Goal: Information Seeking & Learning: Learn about a topic

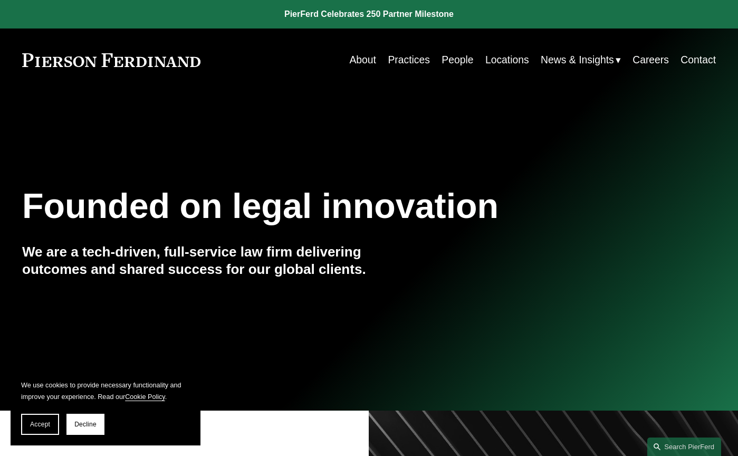
click at [453, 59] on link "People" at bounding box center [458, 60] width 32 height 21
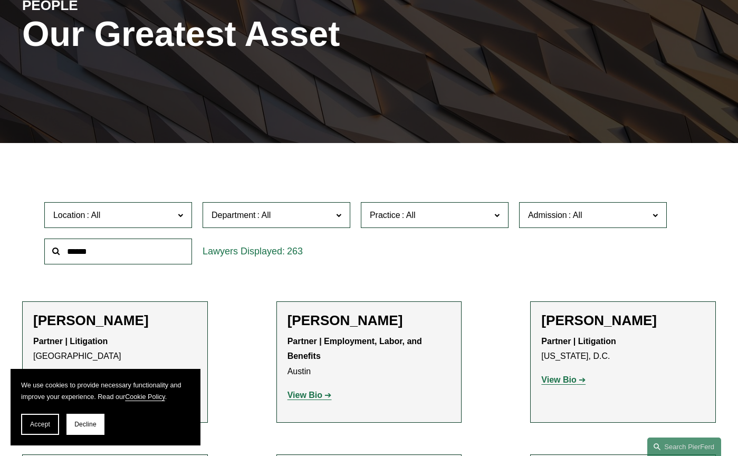
scroll to position [158, 0]
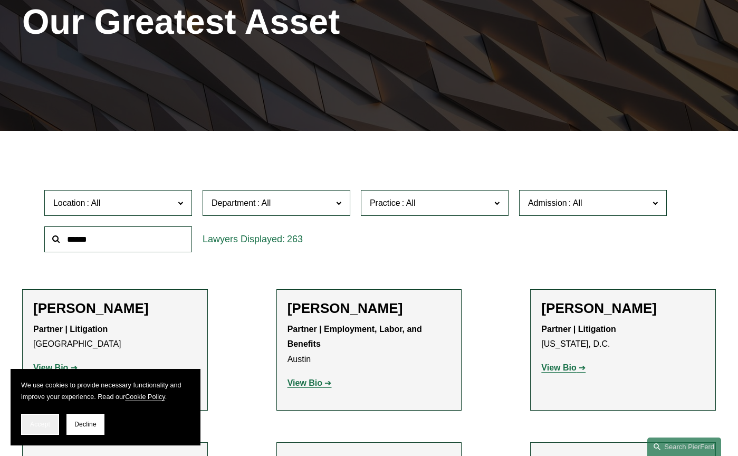
click at [44, 426] on span "Accept" at bounding box center [40, 424] width 20 height 7
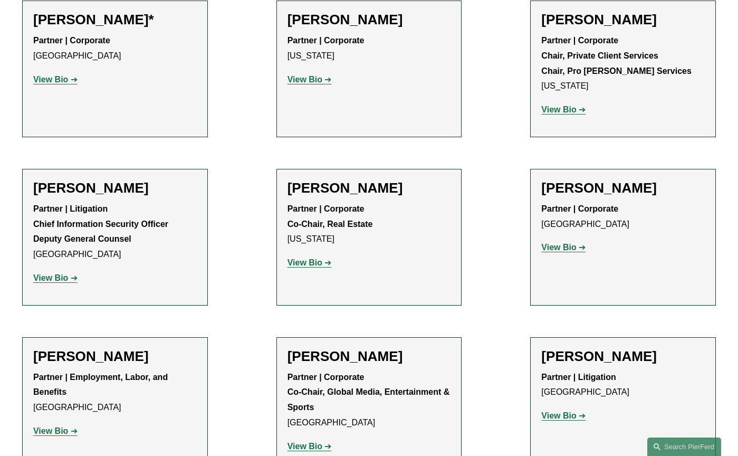
scroll to position [12152, 0]
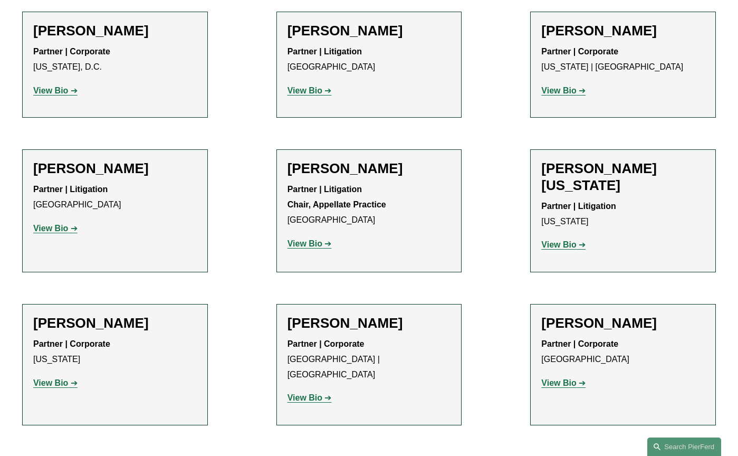
scroll to position [13208, 0]
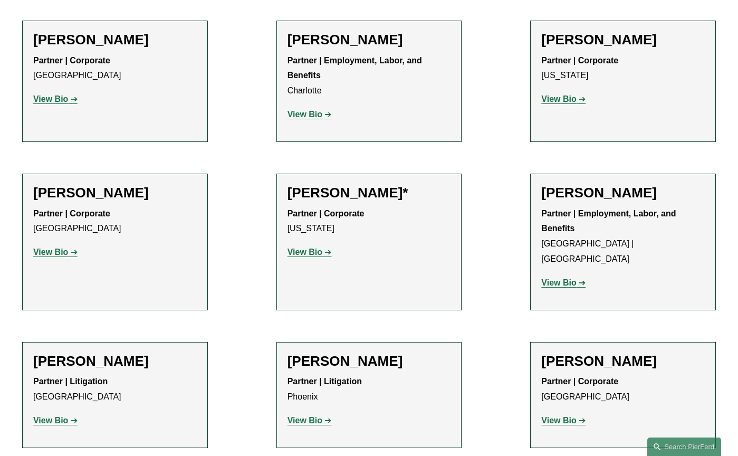
scroll to position [12545, 0]
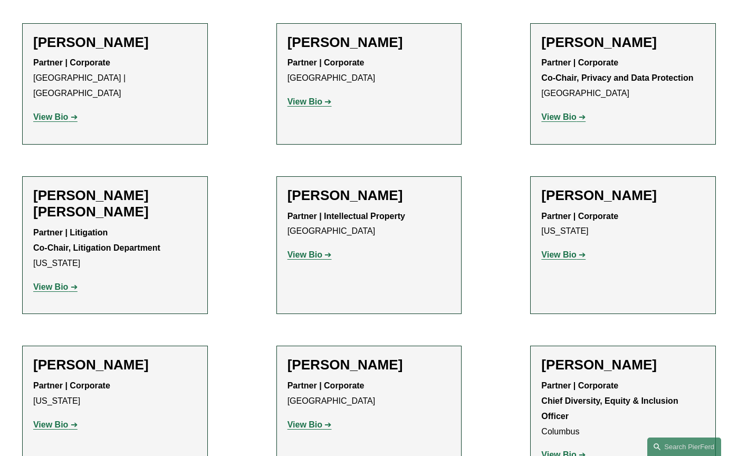
scroll to position [1514, 0]
click at [582, 258] on link "View Bio" at bounding box center [564, 255] width 44 height 9
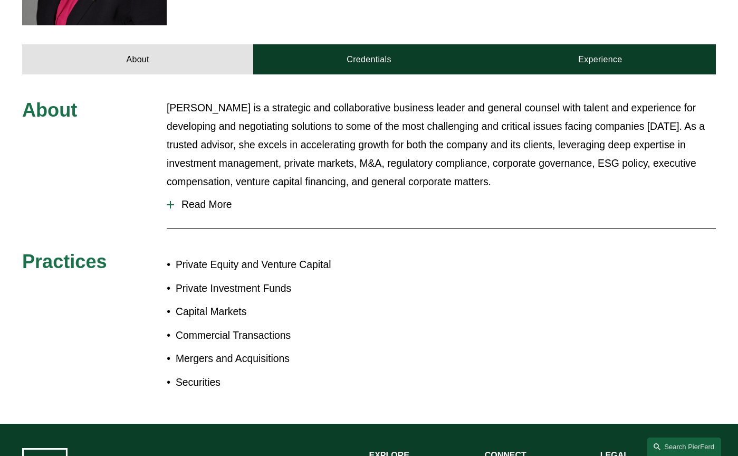
scroll to position [475, 0]
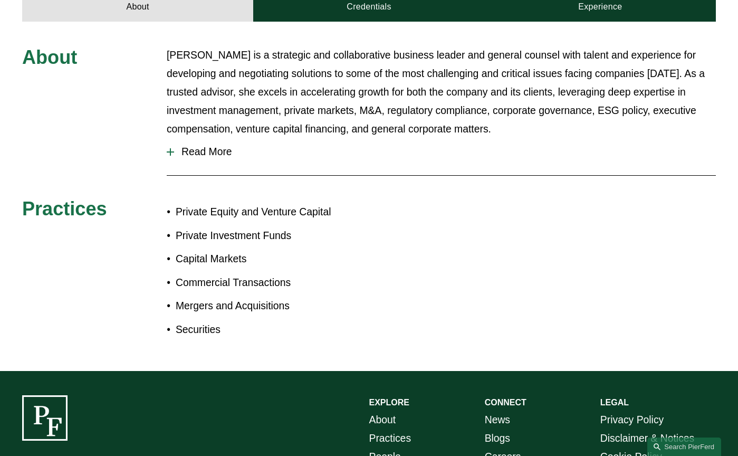
click at [206, 146] on span "Read More" at bounding box center [445, 152] width 542 height 12
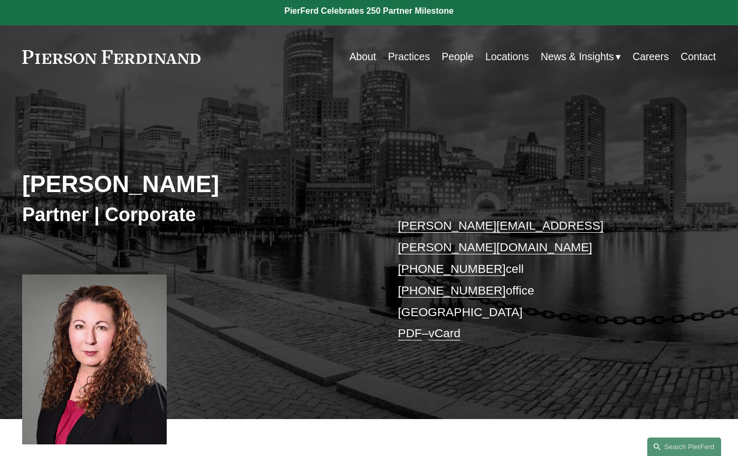
scroll to position [0, 0]
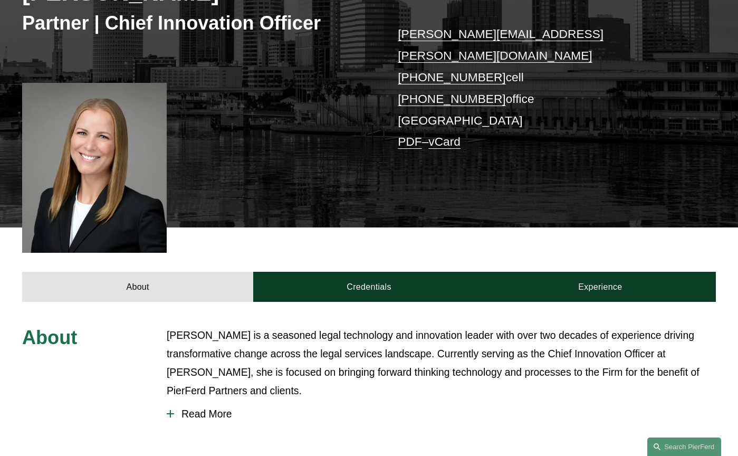
scroll to position [317, 0]
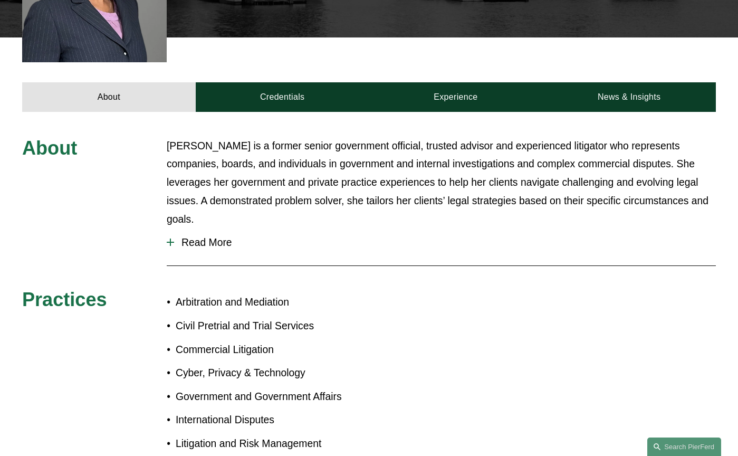
scroll to position [317, 0]
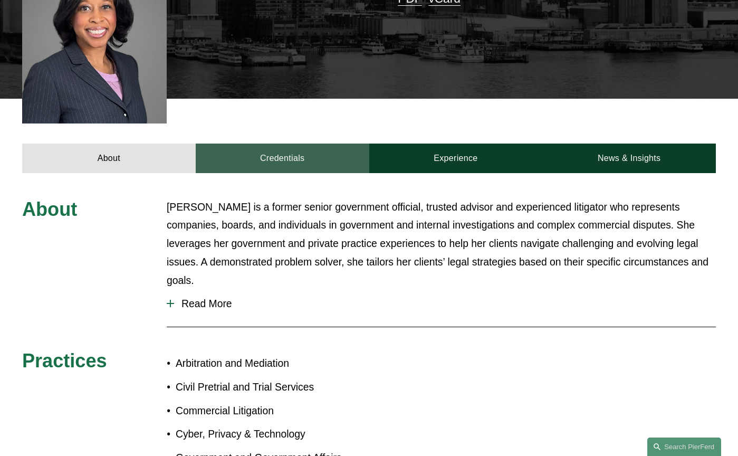
click at [313, 148] on link "Credentials" at bounding box center [283, 159] width 174 height 30
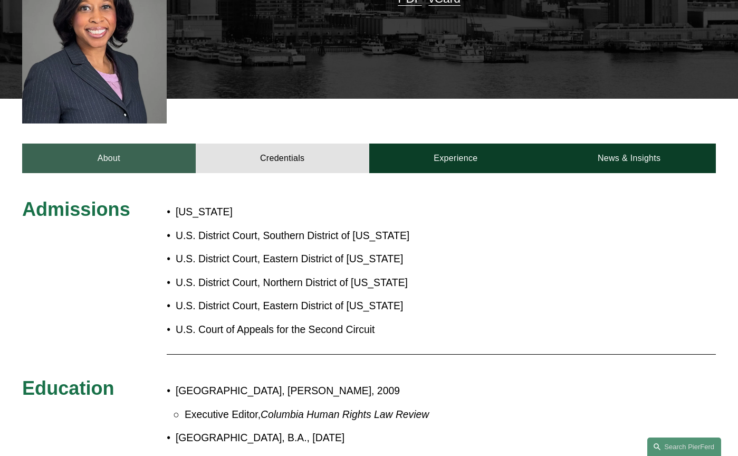
scroll to position [211, 0]
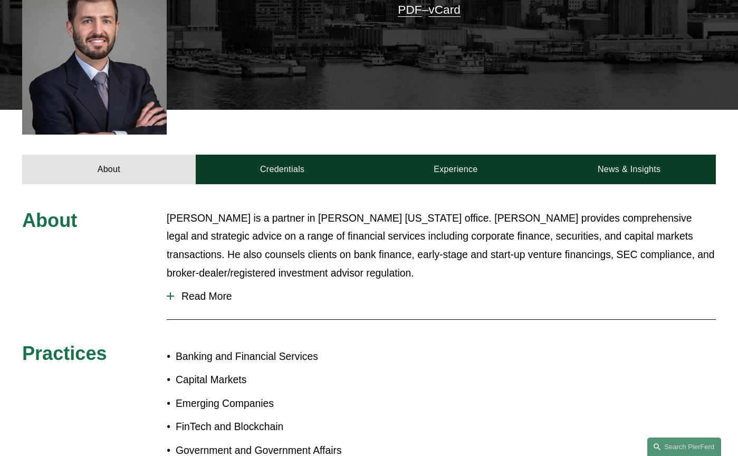
scroll to position [369, 0]
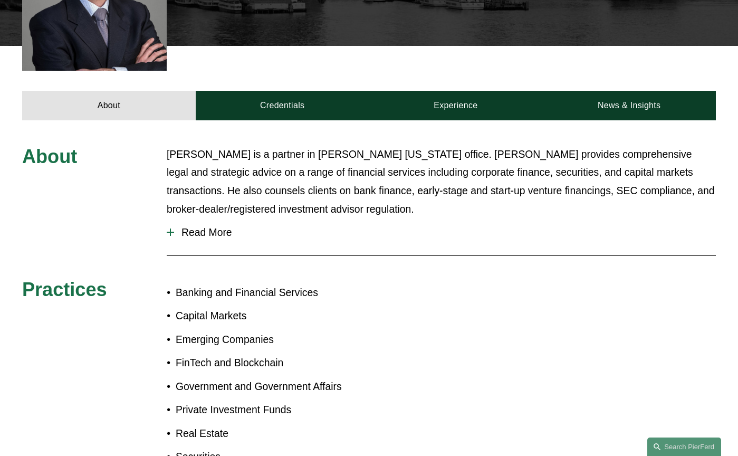
click at [203, 226] on span "Read More" at bounding box center [445, 232] width 542 height 12
